Goal: Information Seeking & Learning: Check status

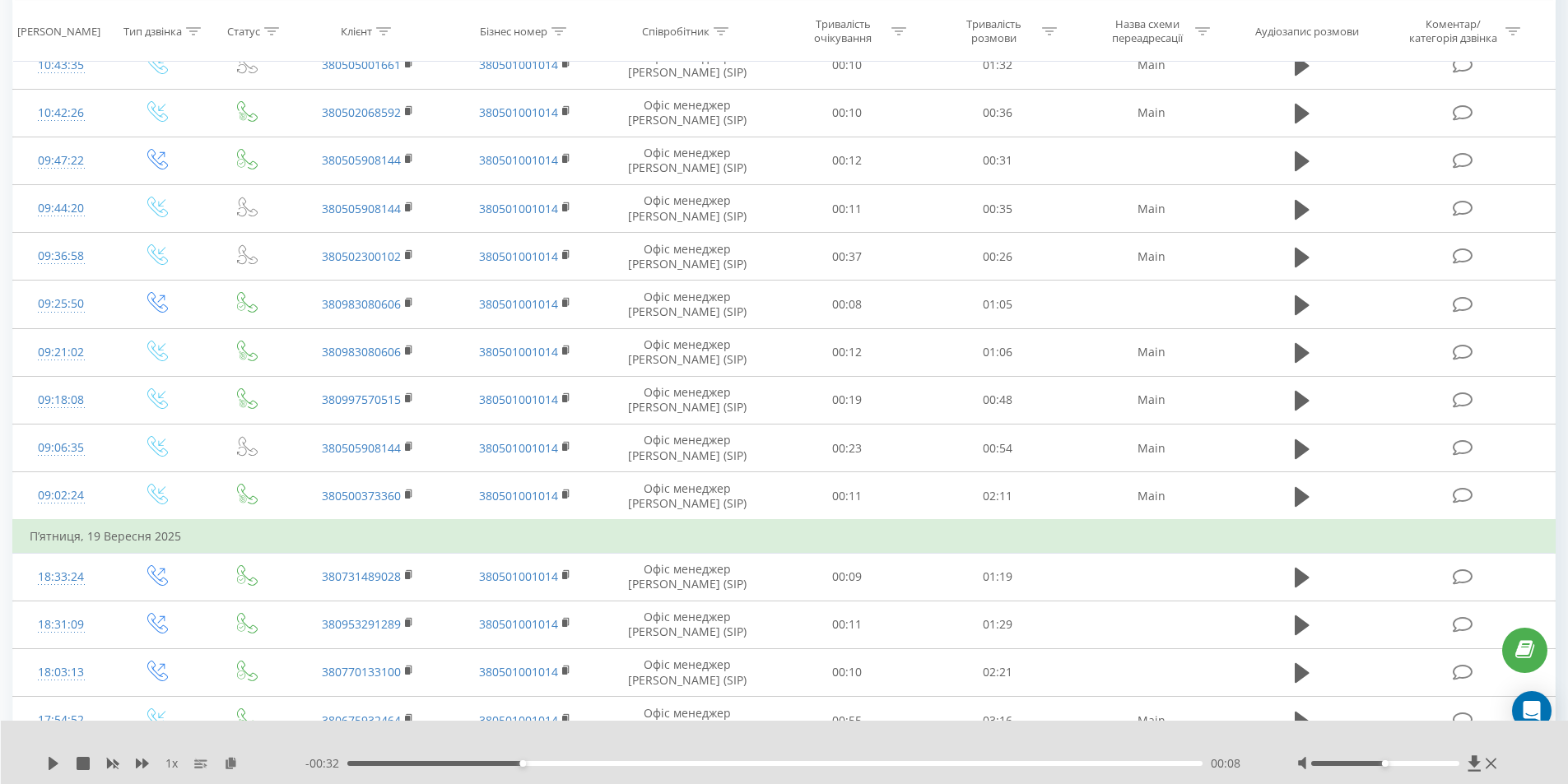
scroll to position [493, 0]
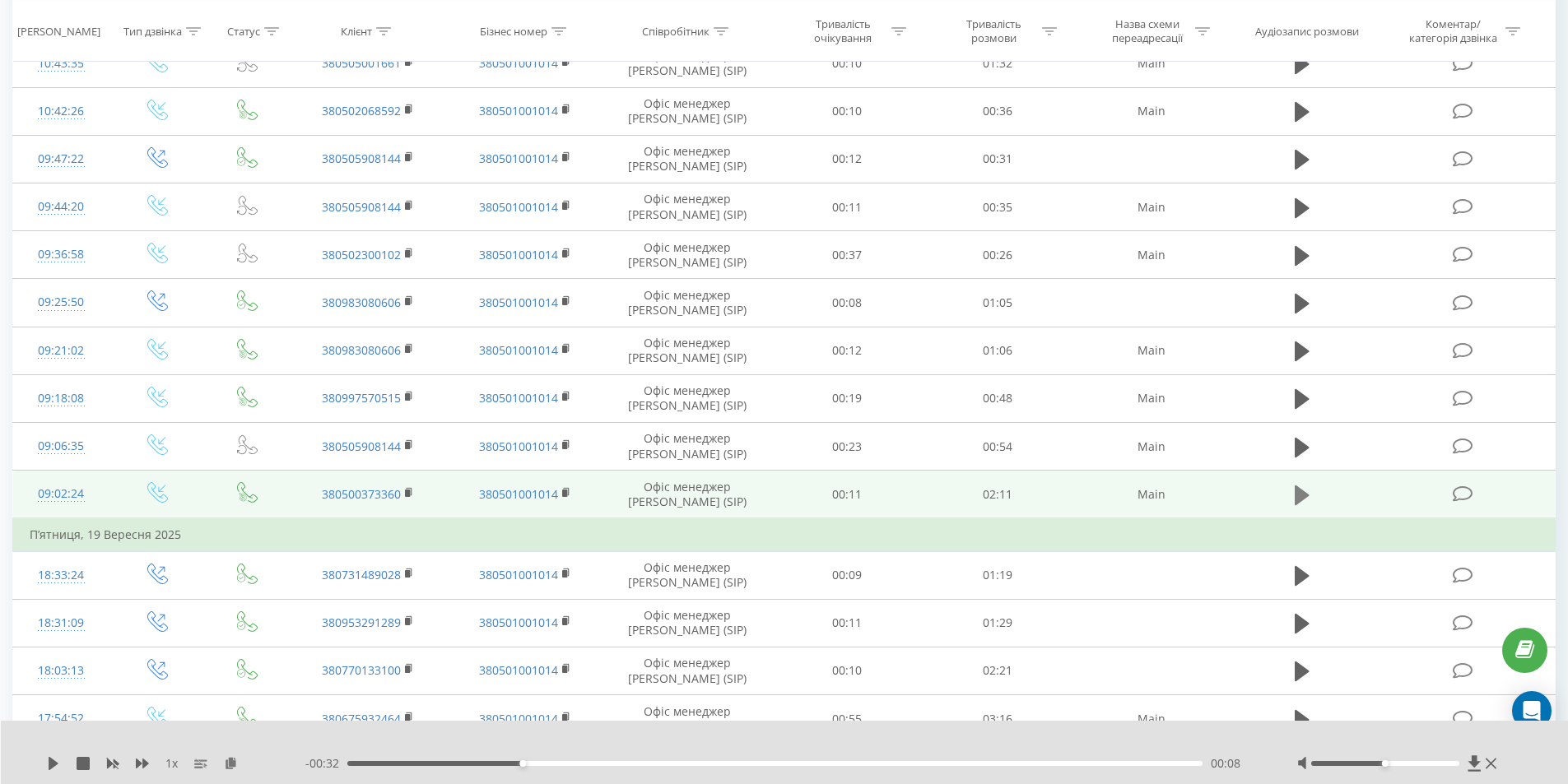
click at [1299, 506] on icon at bounding box center [1302, 495] width 15 height 23
click at [1435, 765] on div at bounding box center [1385, 763] width 148 height 5
click at [410, 493] on icon at bounding box center [410, 493] width 9 height 11
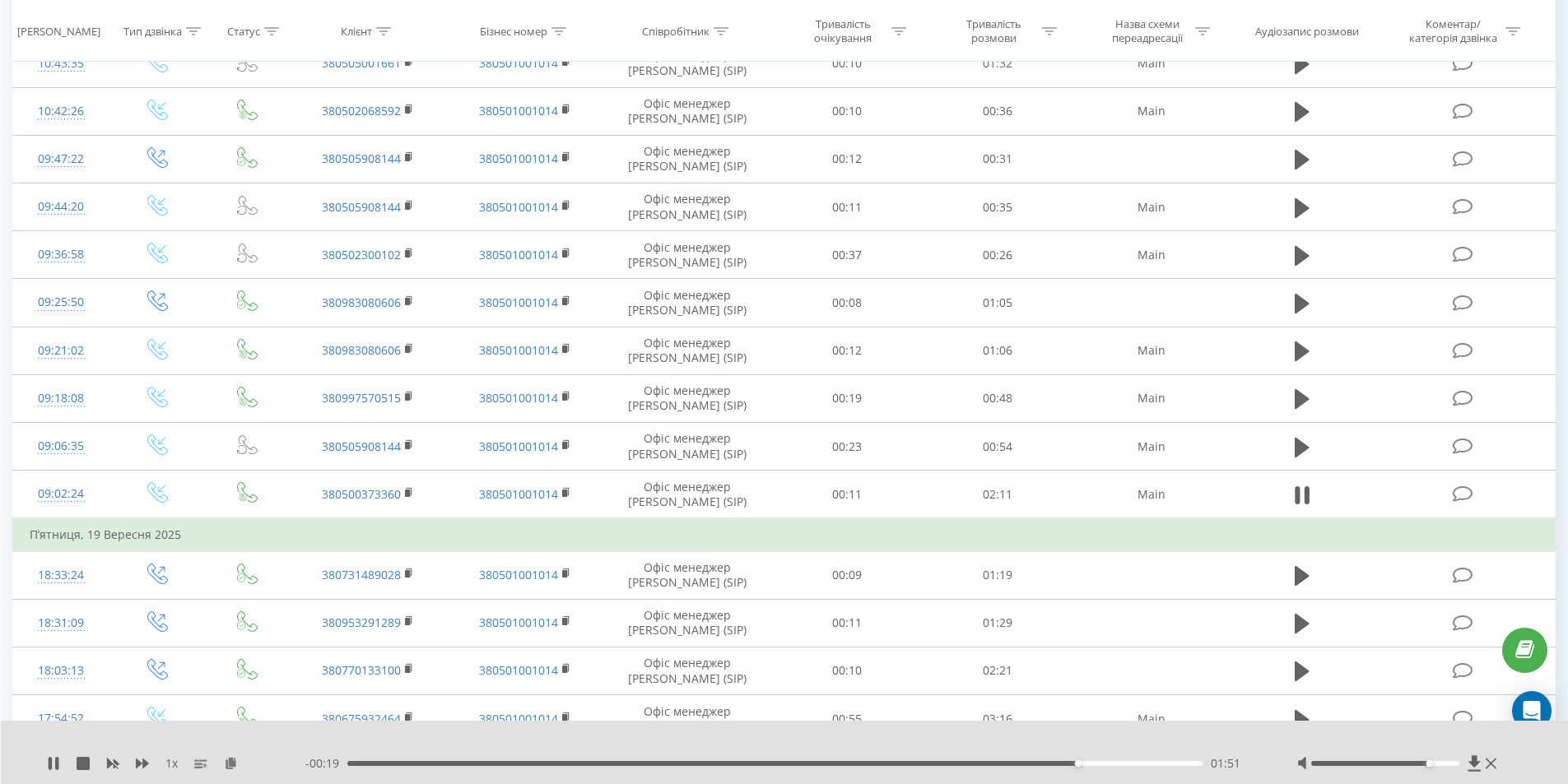
click at [456, 763] on div "01:51" at bounding box center [775, 763] width 856 height 5
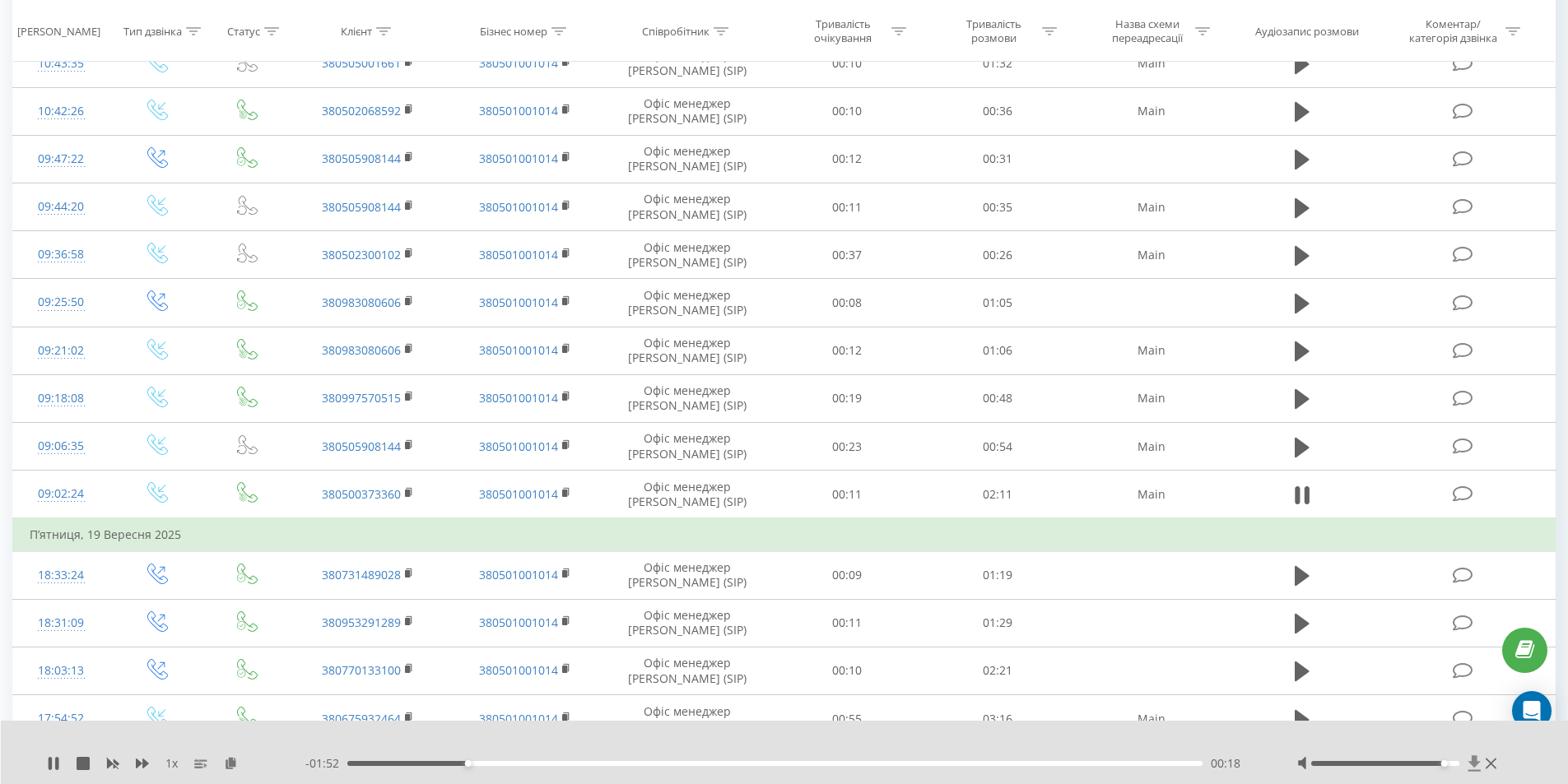
drag, startPoint x: 1428, startPoint y: 763, endPoint x: 1479, endPoint y: 761, distance: 51.0
click at [1479, 761] on div at bounding box center [1399, 763] width 204 height 16
click at [525, 763] on div "00:27" at bounding box center [775, 763] width 856 height 5
click at [1019, 764] on div "01:24" at bounding box center [775, 763] width 856 height 5
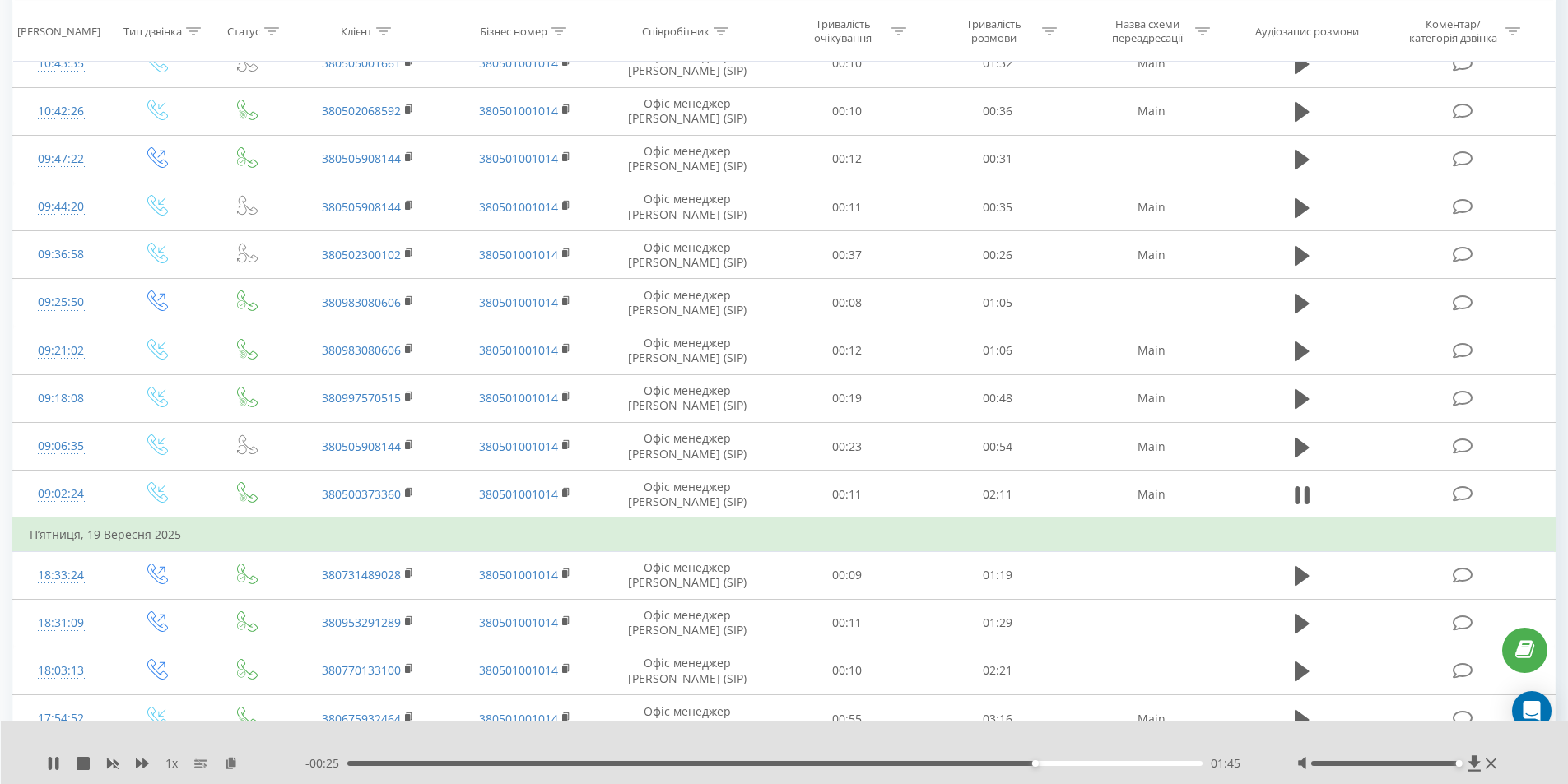
click at [1057, 763] on div "01:45" at bounding box center [775, 763] width 856 height 5
click at [1087, 762] on div "01:51" at bounding box center [775, 763] width 856 height 5
click at [1304, 494] on icon at bounding box center [1306, 495] width 5 height 18
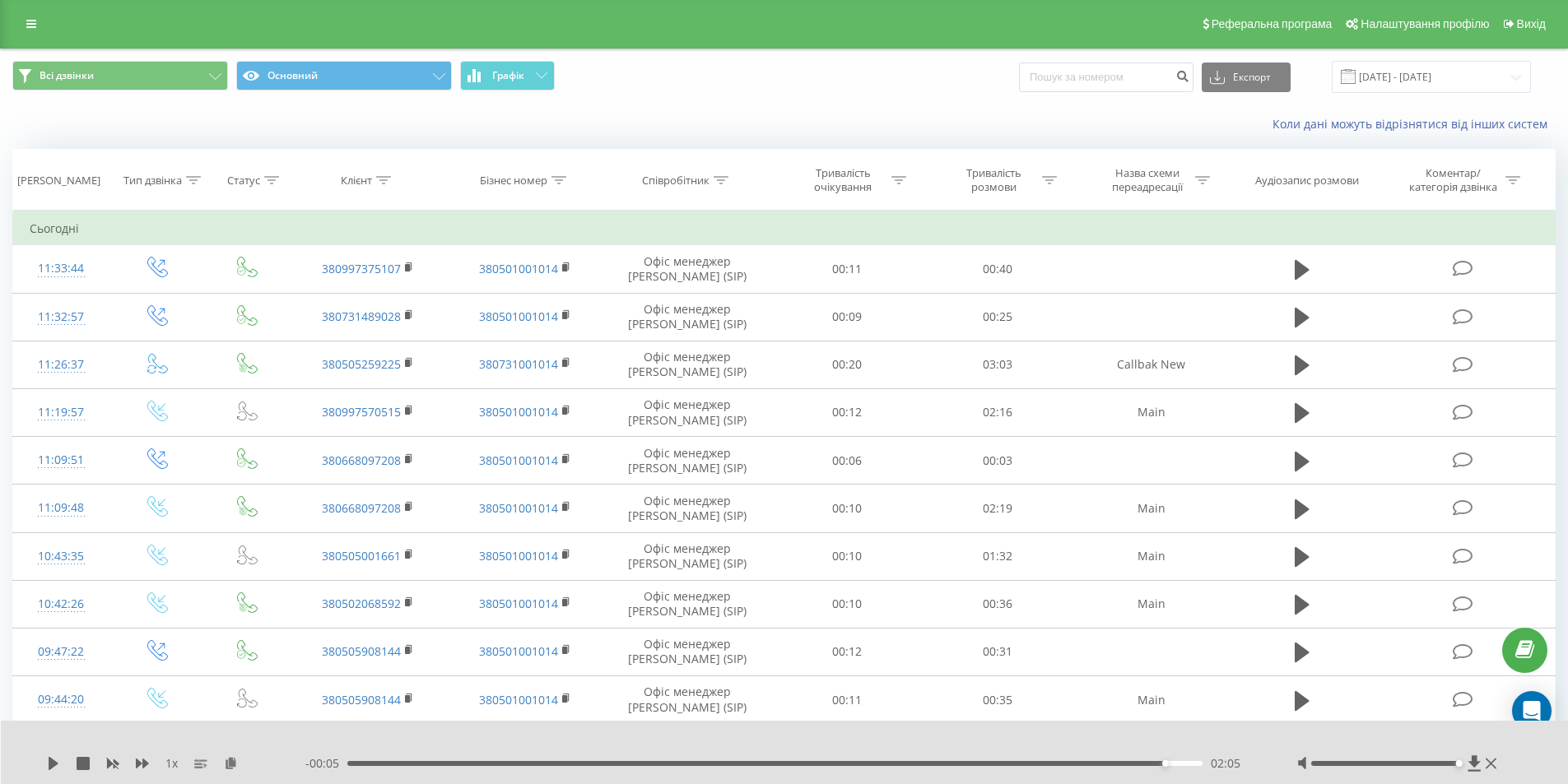
scroll to position [0, 0]
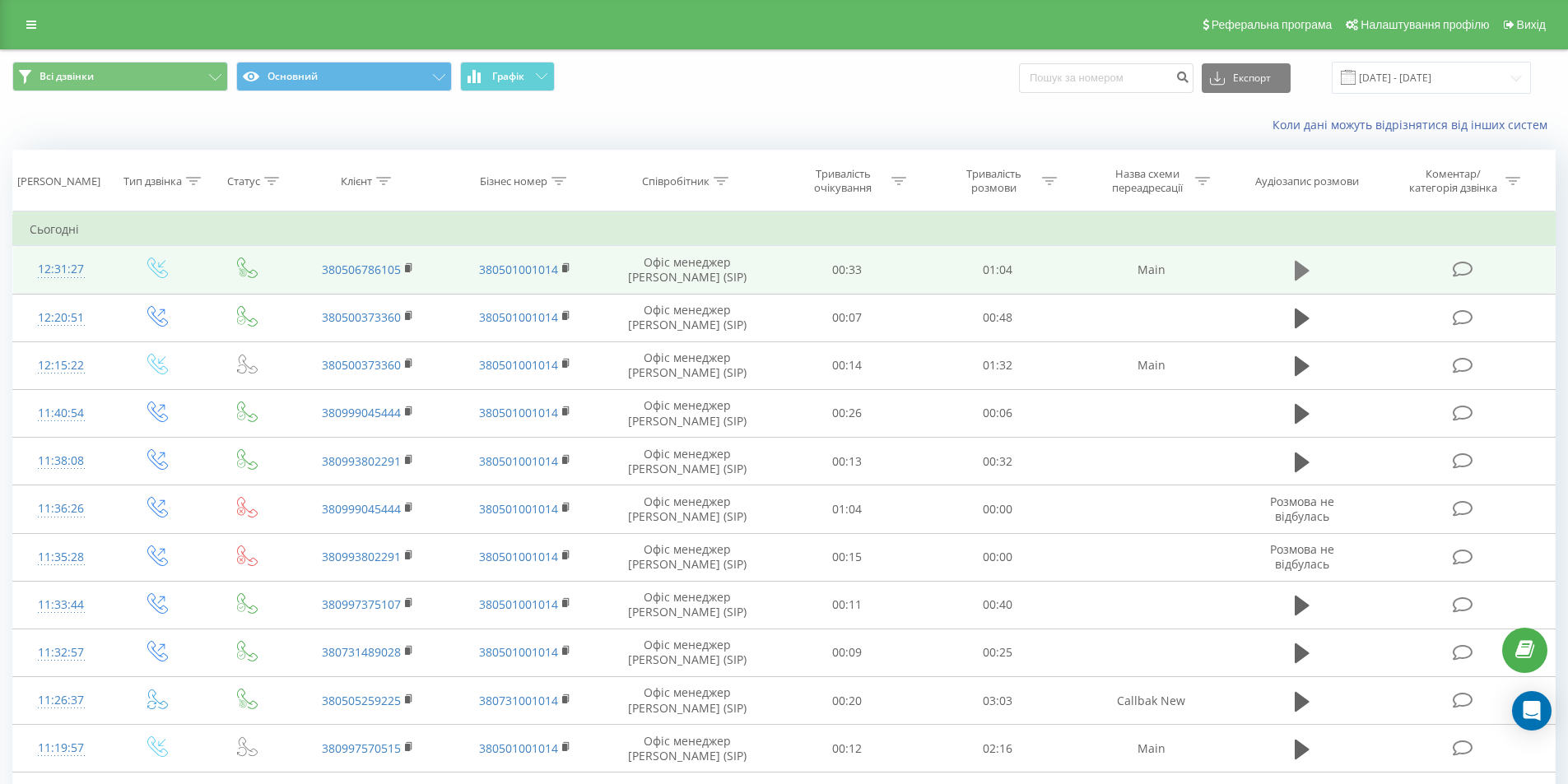
click at [1303, 272] on icon at bounding box center [1302, 271] width 15 height 20
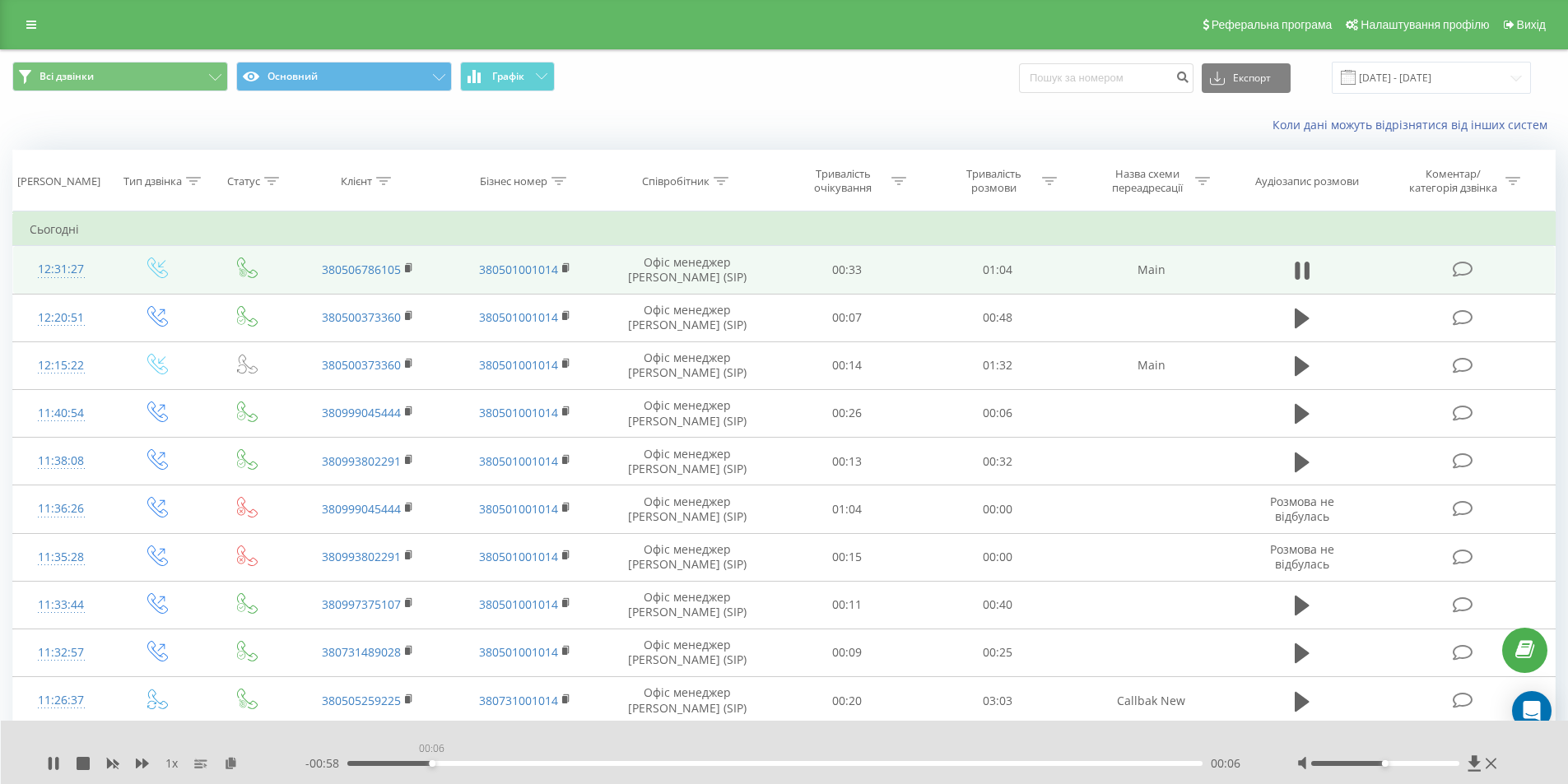
drag, startPoint x: 364, startPoint y: 764, endPoint x: 433, endPoint y: 762, distance: 69.0
click at [433, 762] on div "00:06" at bounding box center [432, 763] width 7 height 7
click at [1306, 271] on icon at bounding box center [1306, 271] width 5 height 18
click at [30, 29] on icon at bounding box center [30, 24] width 10 height 11
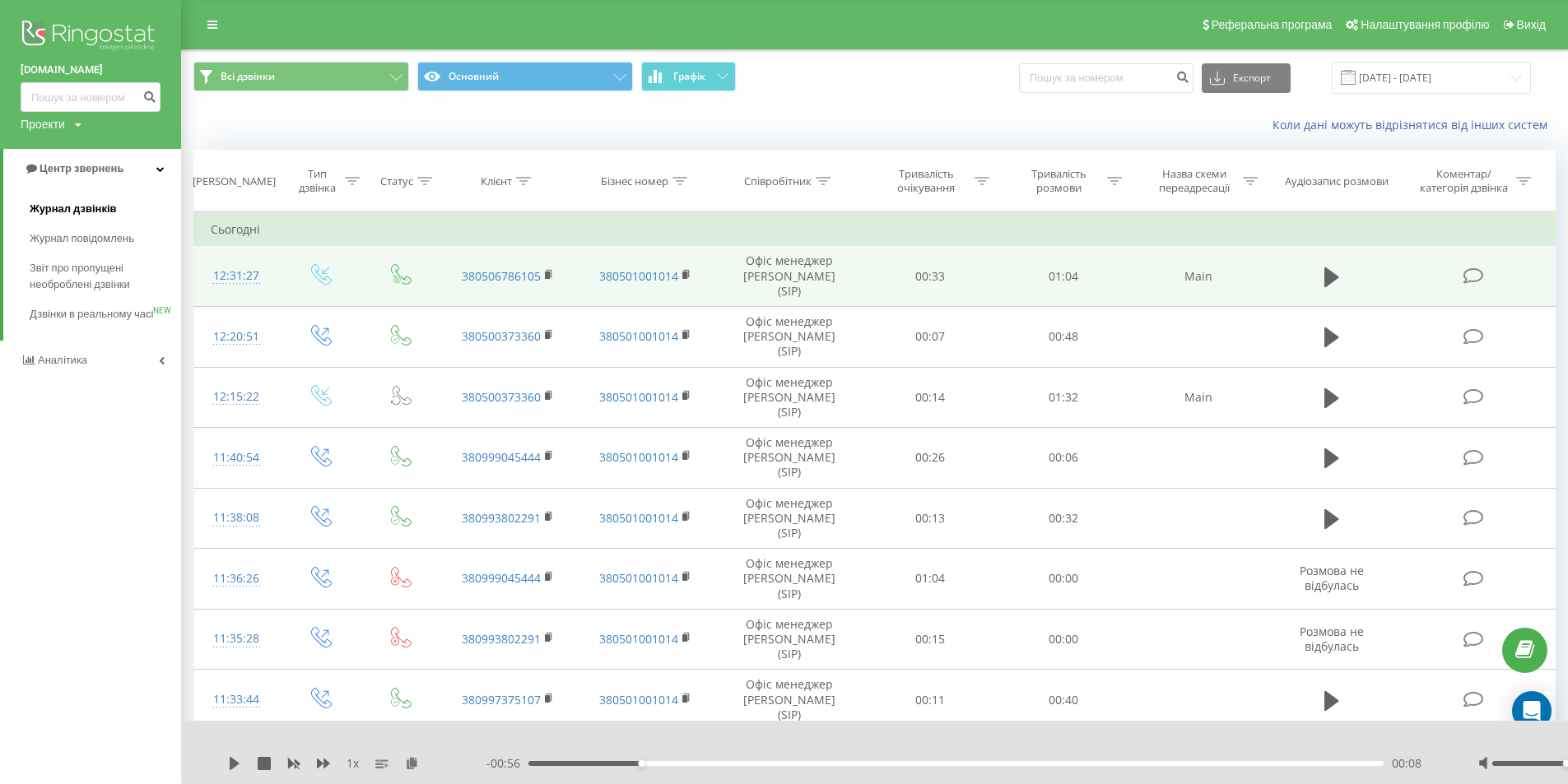
click at [77, 196] on link "Журнал дзвінків" at bounding box center [105, 209] width 152 height 29
click at [79, 200] on link "Журнал дзвінків" at bounding box center [105, 209] width 152 height 29
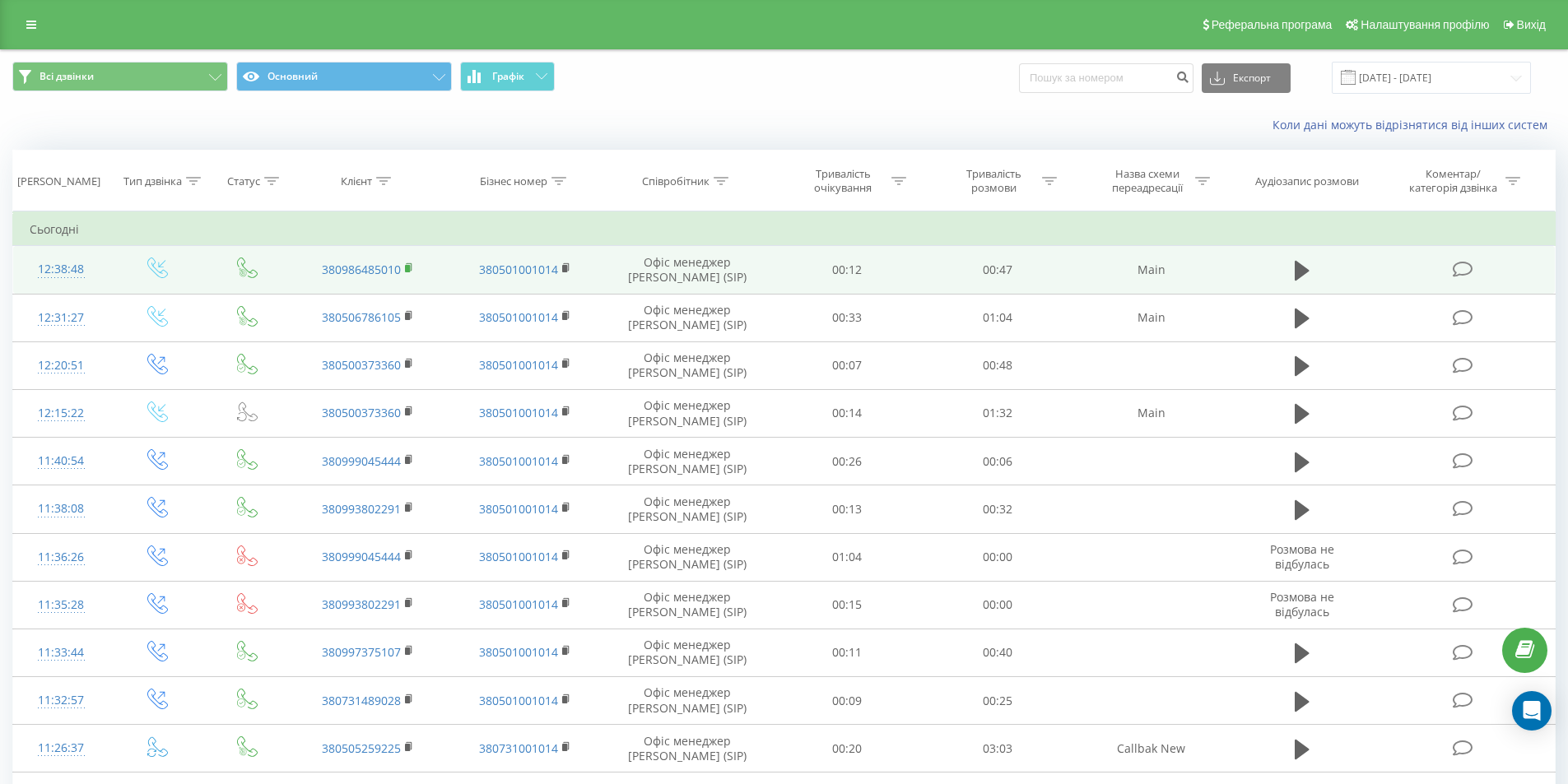
click at [407, 268] on rect at bounding box center [408, 268] width 5 height 8
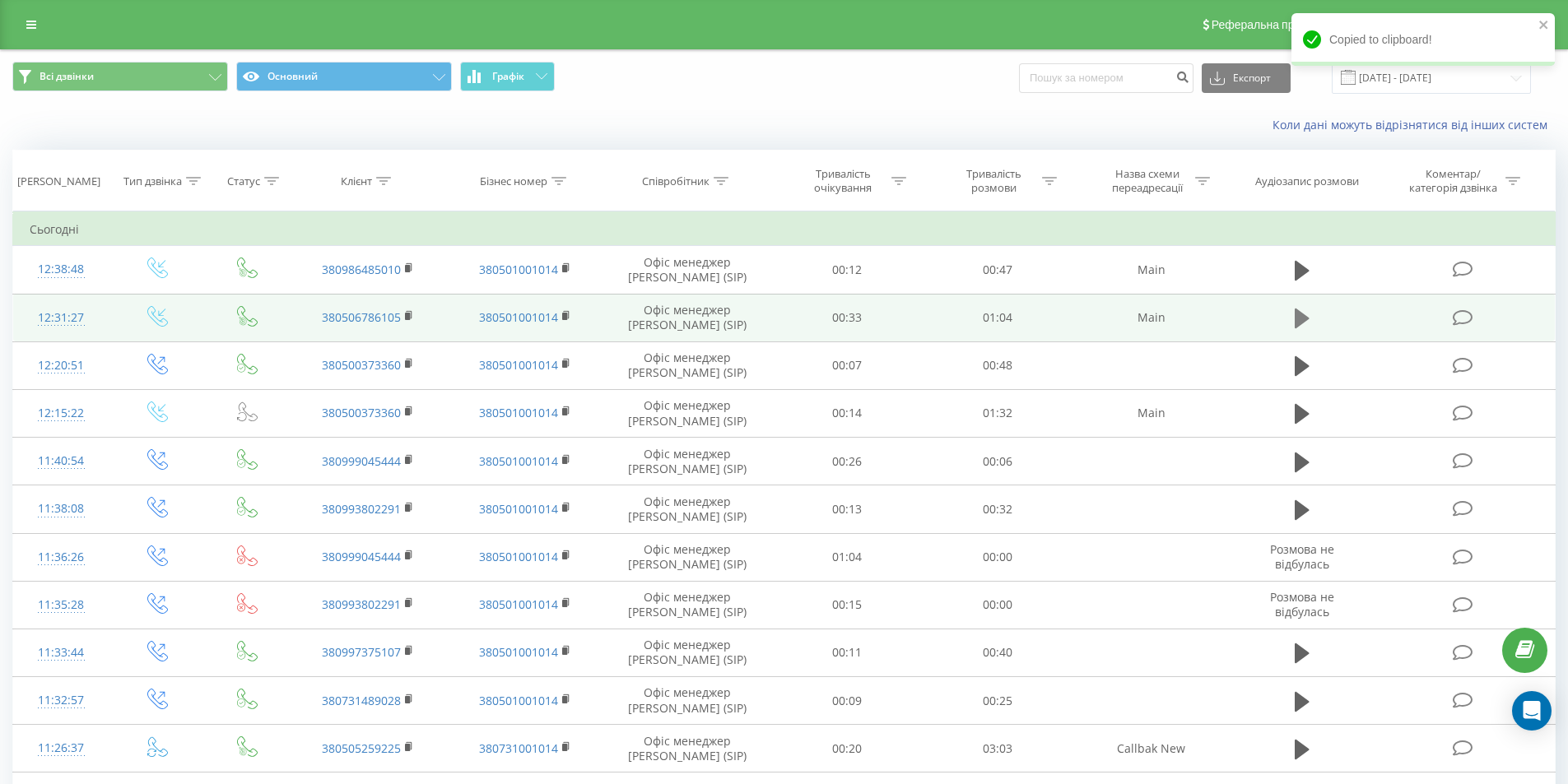
click at [1303, 307] on icon at bounding box center [1302, 318] width 15 height 23
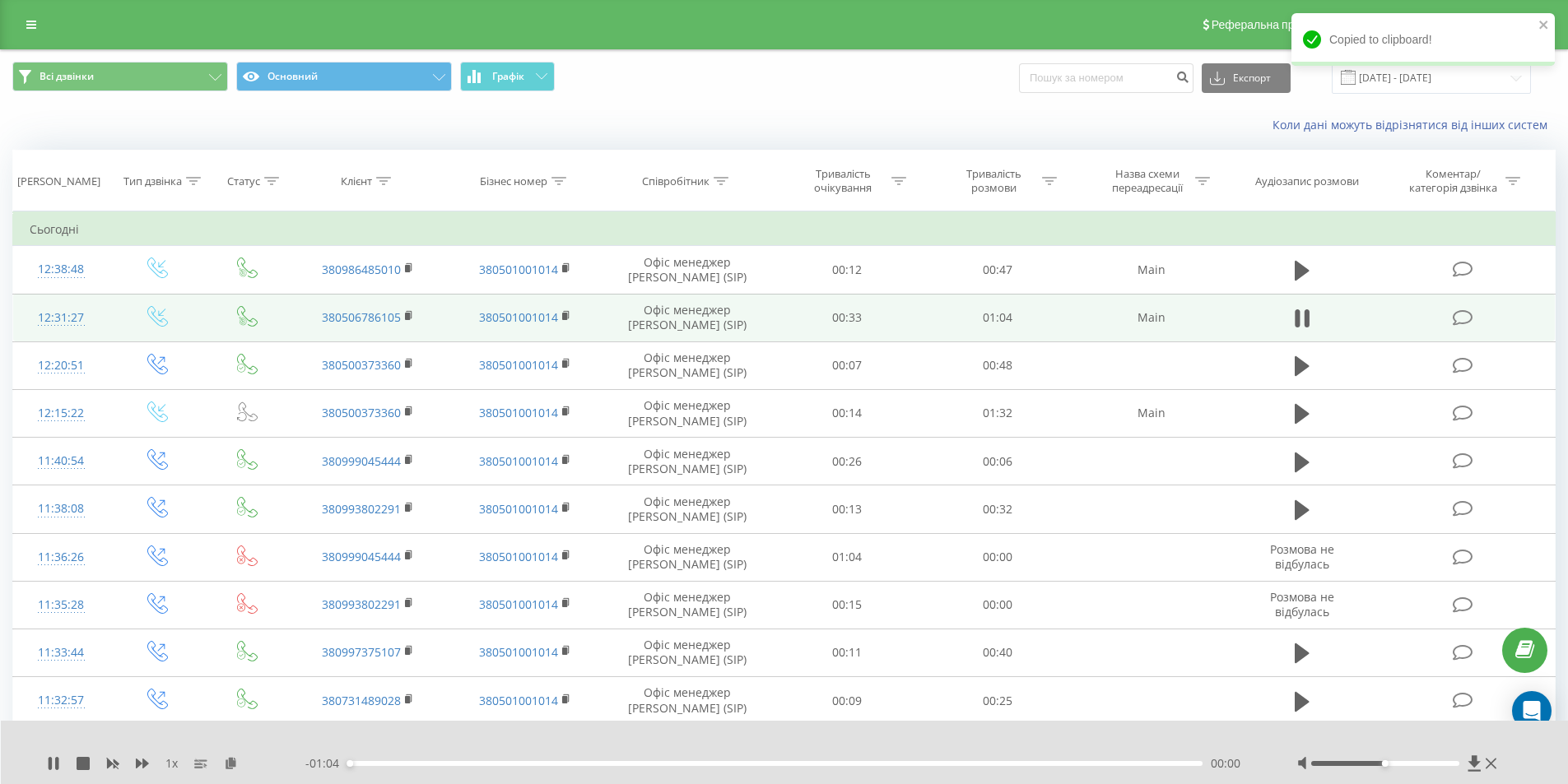
click at [512, 765] on div "00:00" at bounding box center [775, 763] width 856 height 5
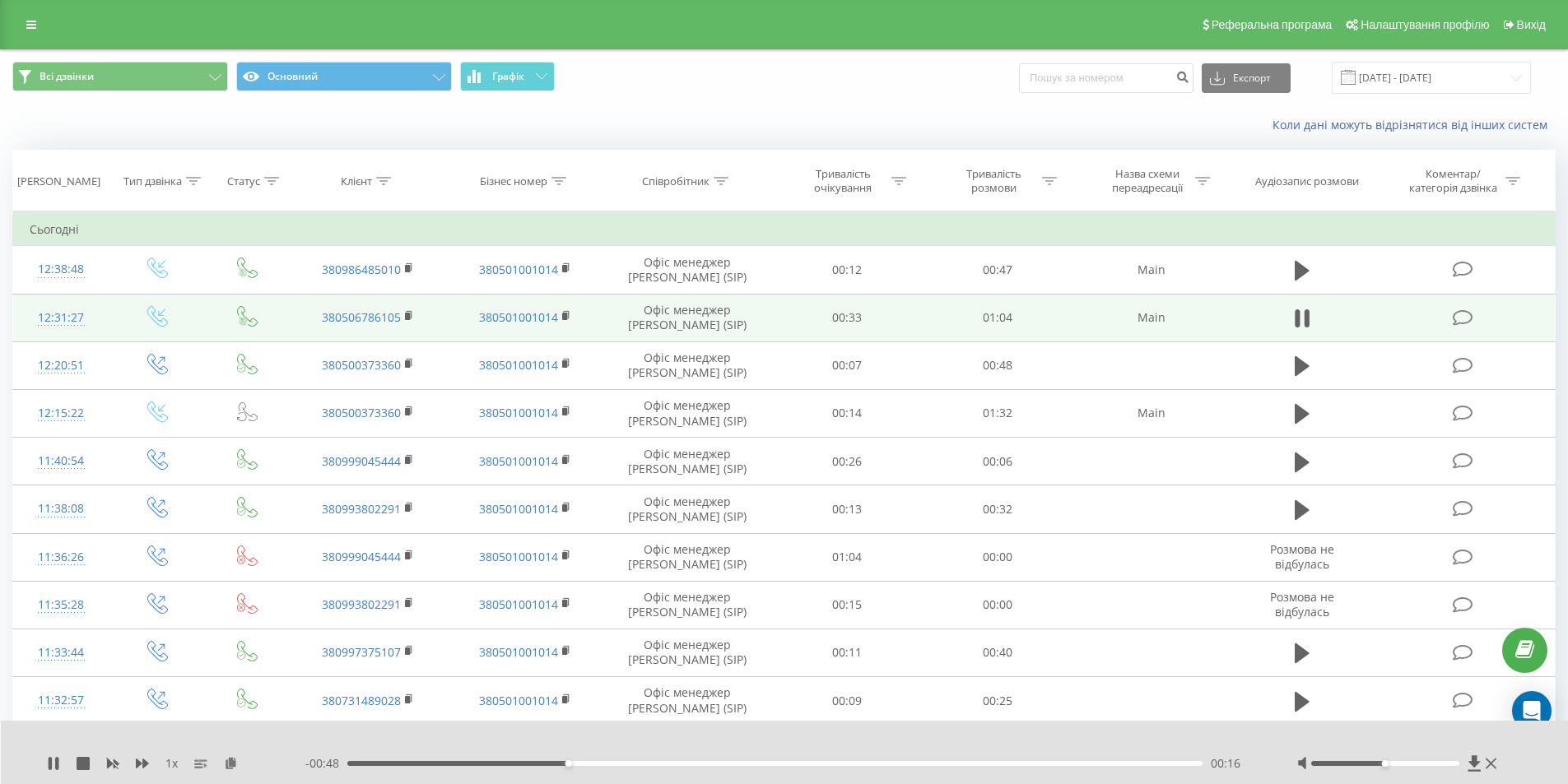
click at [1415, 761] on div at bounding box center [1385, 763] width 148 height 5
click at [1309, 317] on icon at bounding box center [1306, 318] width 5 height 18
click at [410, 315] on rect at bounding box center [408, 316] width 5 height 8
